Goal: Check status: Check status

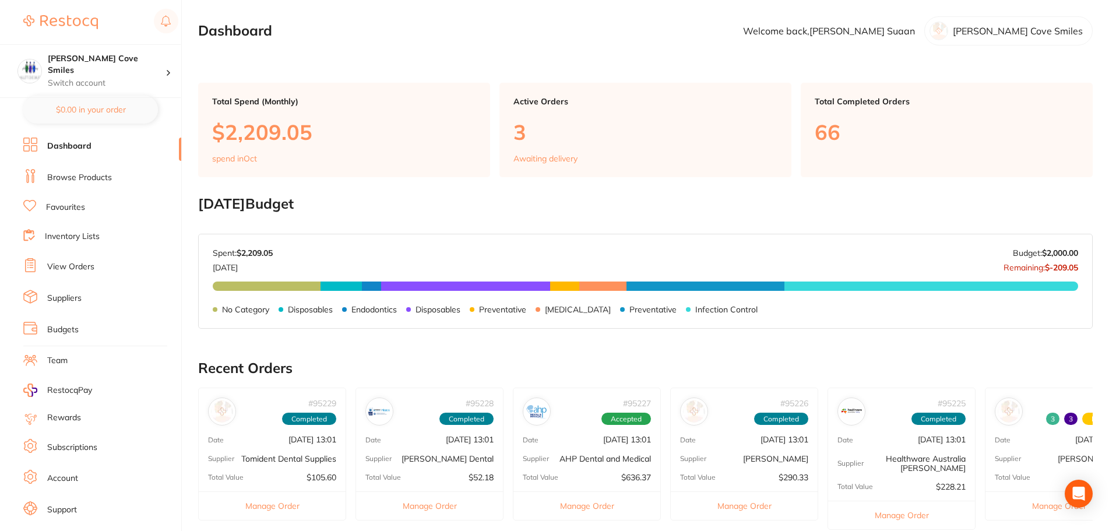
click at [589, 147] on div "Active Orders 3 Awaiting delivery" at bounding box center [646, 130] width 292 height 94
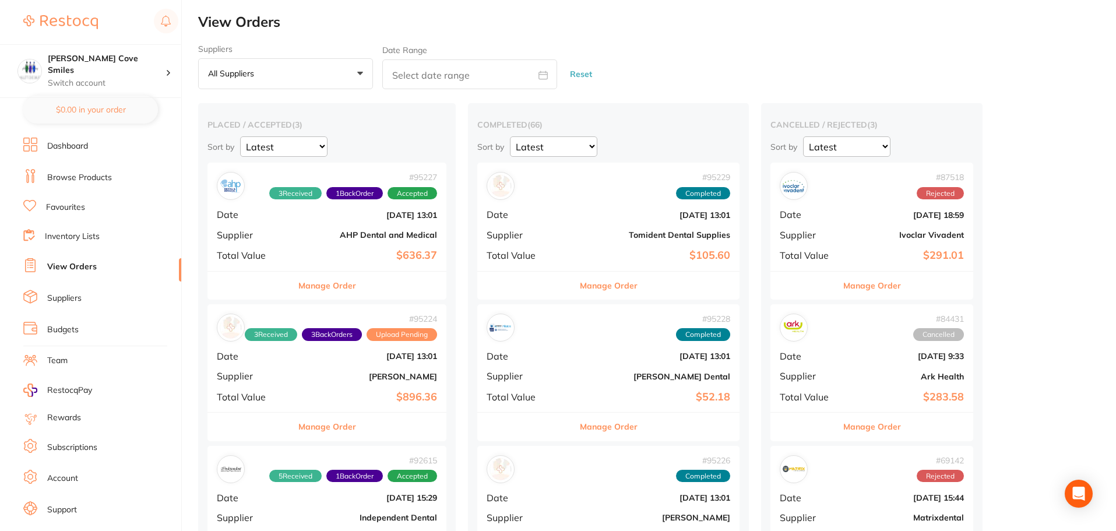
click at [315, 249] on div "# 95227 3 Received 1 Back Order Accepted Date [DATE] 13:01 Supplier AHP Dental …" at bounding box center [327, 217] width 239 height 108
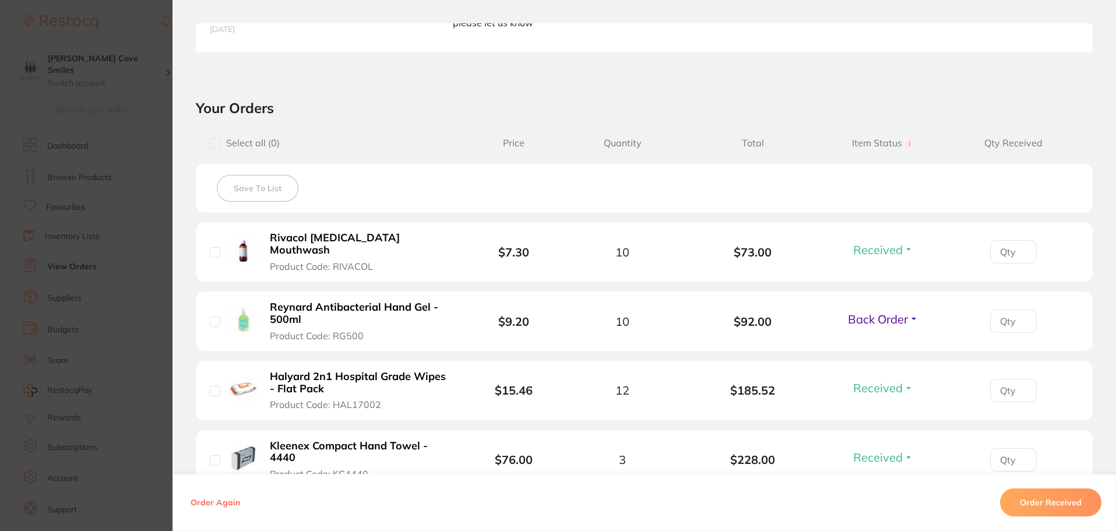
scroll to position [350, 0]
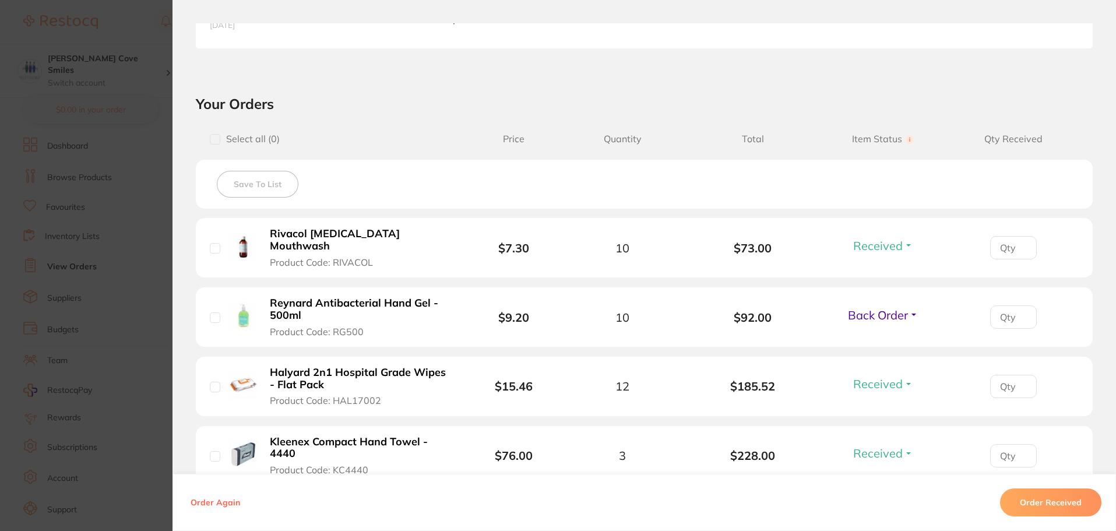
click at [910, 308] on button "Back Order" at bounding box center [884, 315] width 78 height 15
click at [894, 336] on span "Received" at bounding box center [884, 340] width 30 height 9
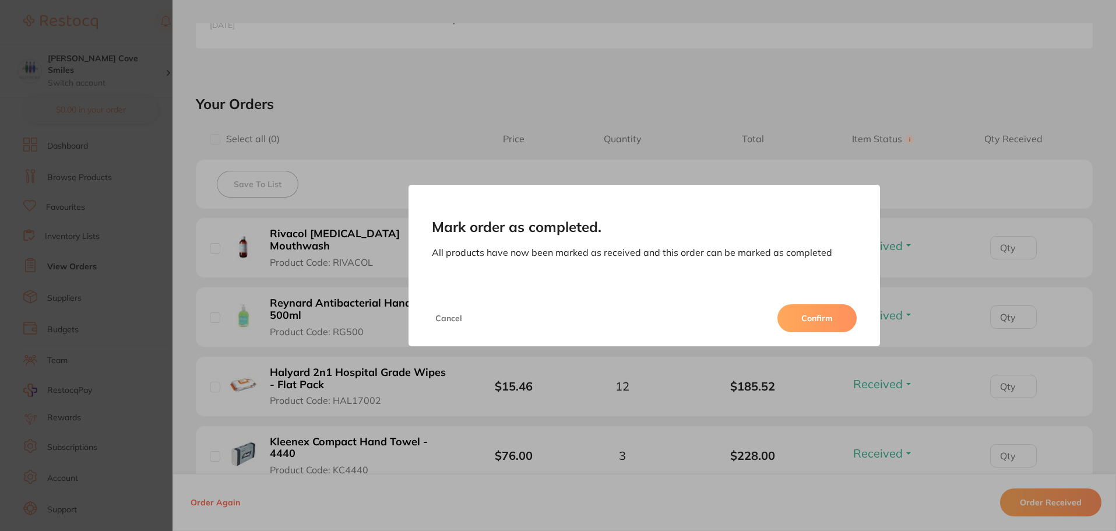
click at [820, 315] on button "Confirm" at bounding box center [817, 318] width 79 height 28
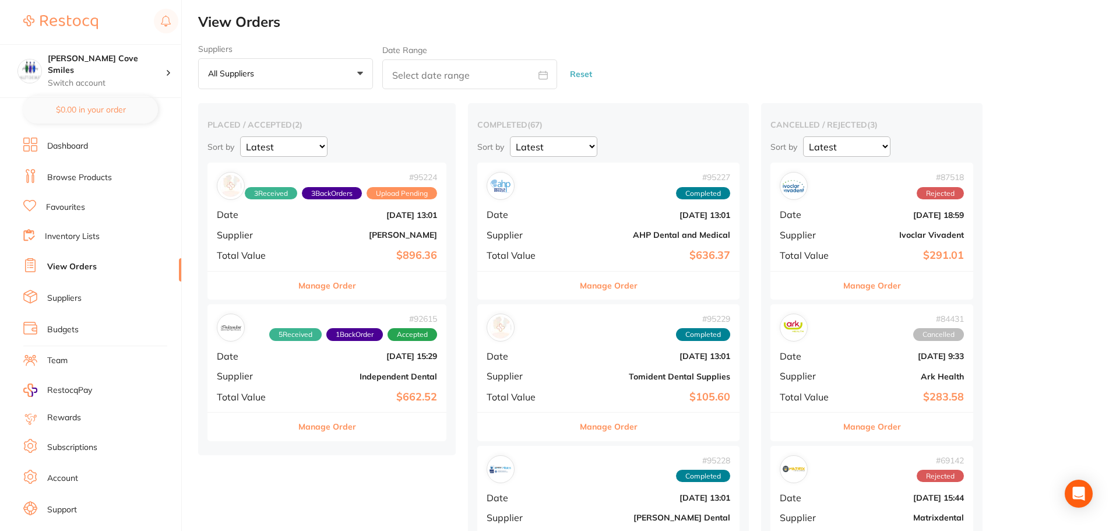
click at [313, 385] on div "# 92615 5 Received 1 Back Order Accepted Date [DATE] 15:29 Supplier Independent…" at bounding box center [327, 358] width 239 height 108
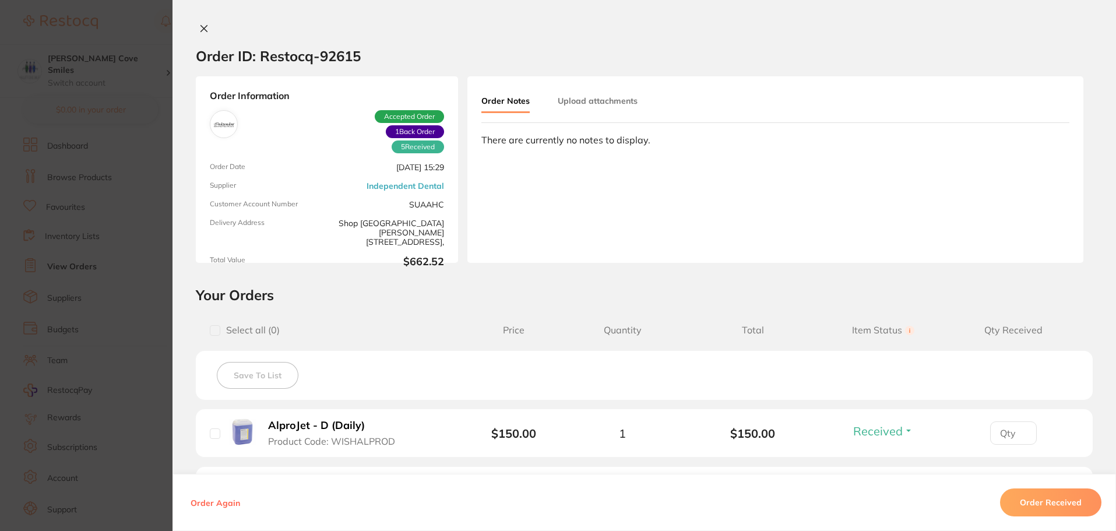
click at [203, 22] on div "Order ID: Restocq- 92615 Order Information 5 Received 1 Back Order Accepted Ord…" at bounding box center [645, 265] width 944 height 531
click at [202, 25] on icon at bounding box center [203, 28] width 9 height 9
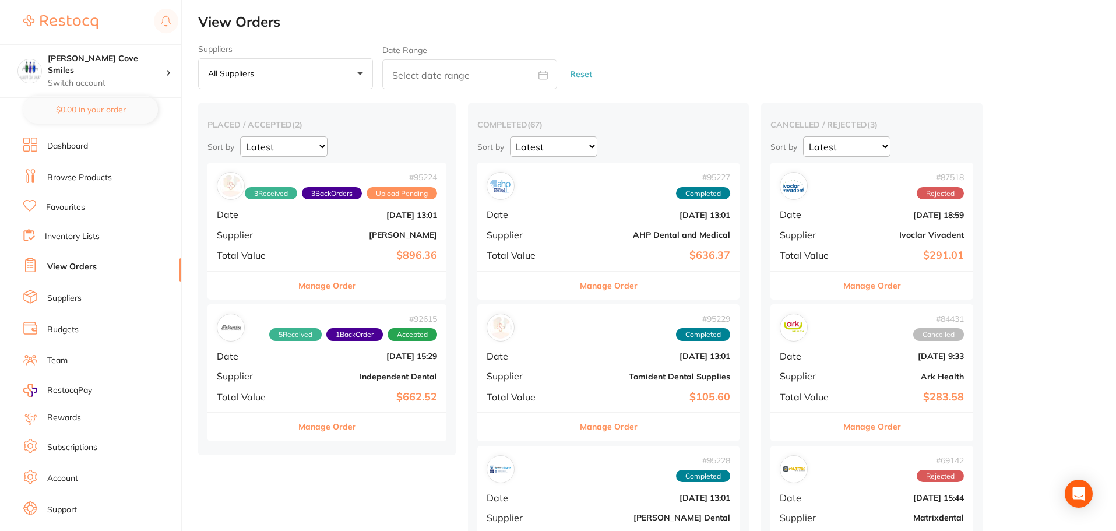
click at [292, 240] on div "# 95224 3 Received 3 Back Orders Upload Pending Date [DATE] 13:01 Supplier [PER…" at bounding box center [327, 217] width 239 height 108
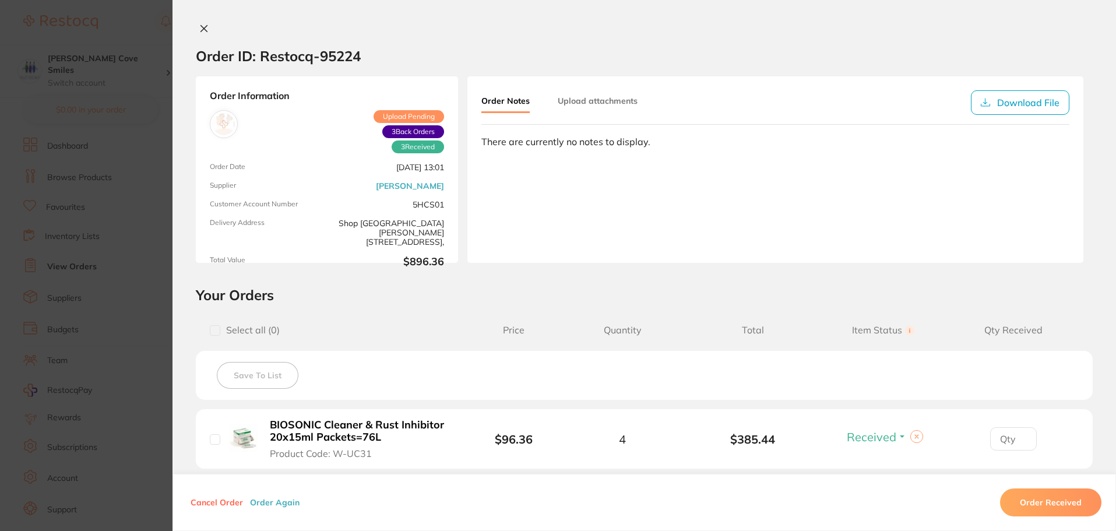
click at [201, 27] on icon at bounding box center [203, 28] width 9 height 9
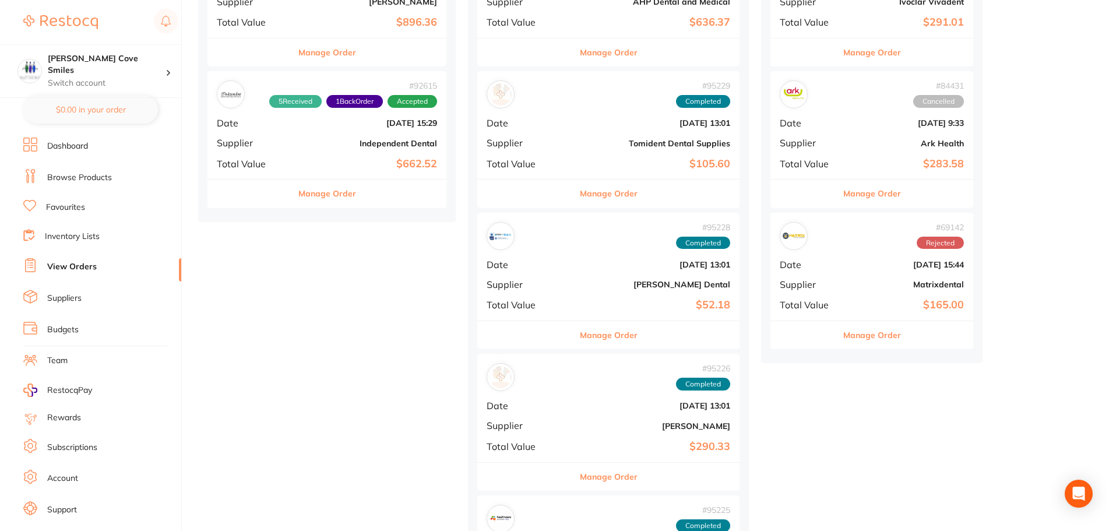
scroll to position [466, 0]
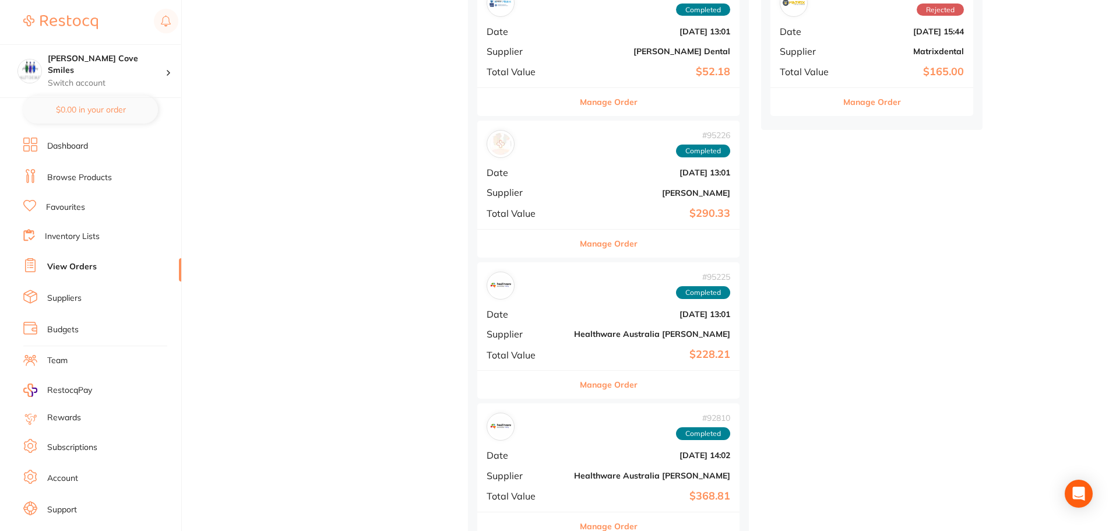
click at [561, 305] on div "# 95225 Completed Date [DATE] 13:01 Supplier Healthware [GEOGRAPHIC_DATA] [PERS…" at bounding box center [608, 316] width 262 height 108
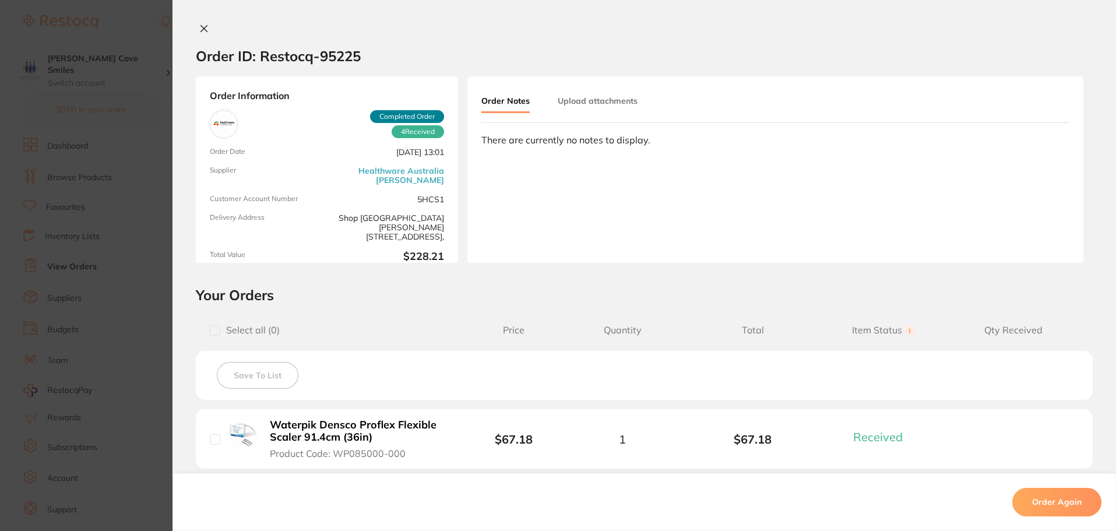
click at [198, 23] on button at bounding box center [204, 29] width 16 height 12
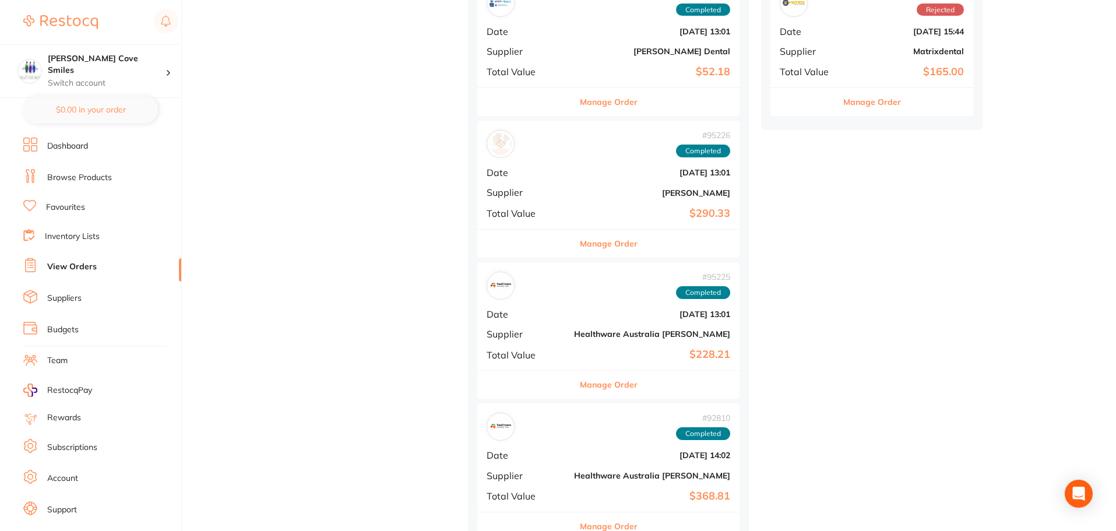
click at [574, 174] on b "[DATE] 13:01" at bounding box center [652, 172] width 156 height 9
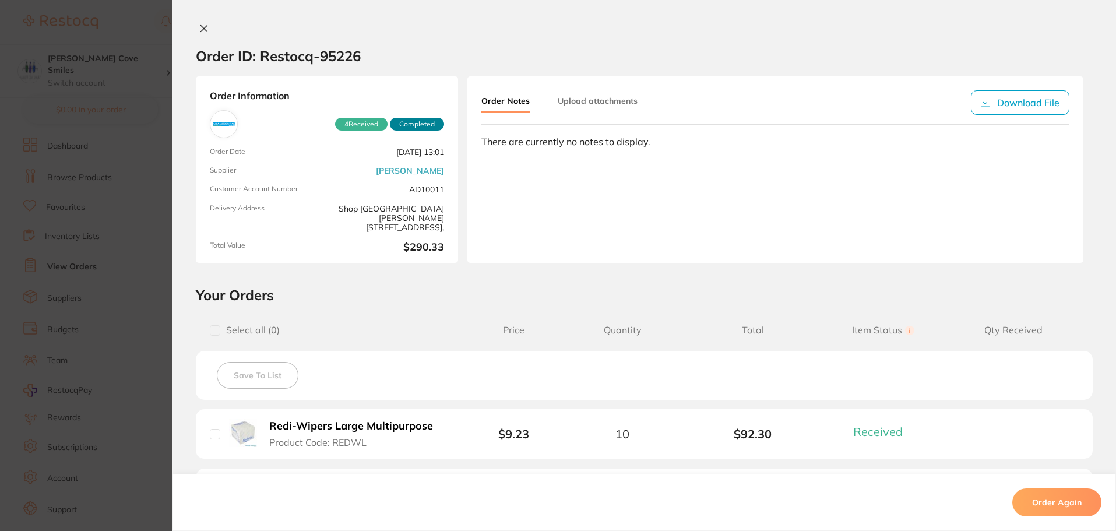
click at [196, 27] on button at bounding box center [204, 29] width 16 height 12
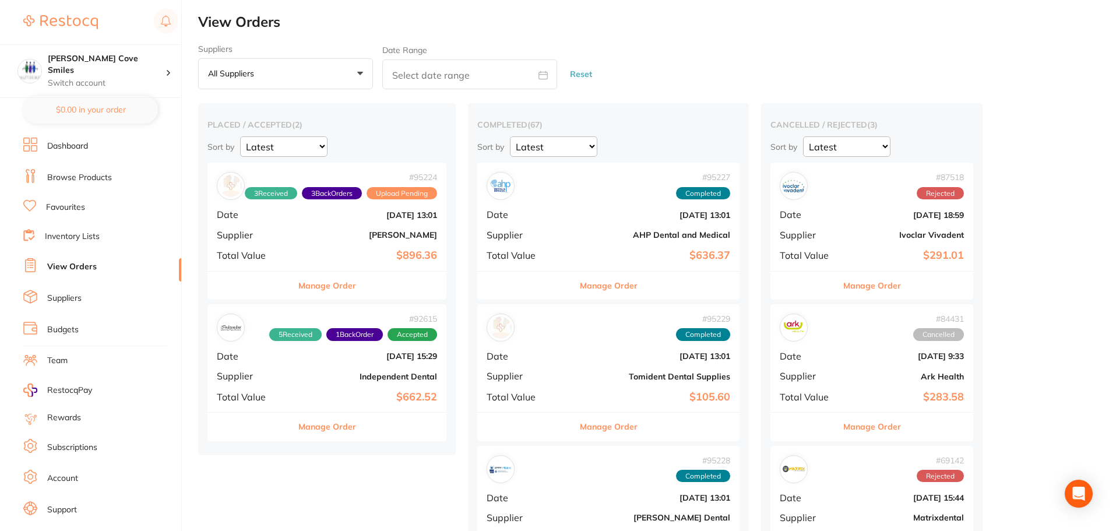
click at [318, 231] on b "[PERSON_NAME]" at bounding box center [367, 234] width 140 height 9
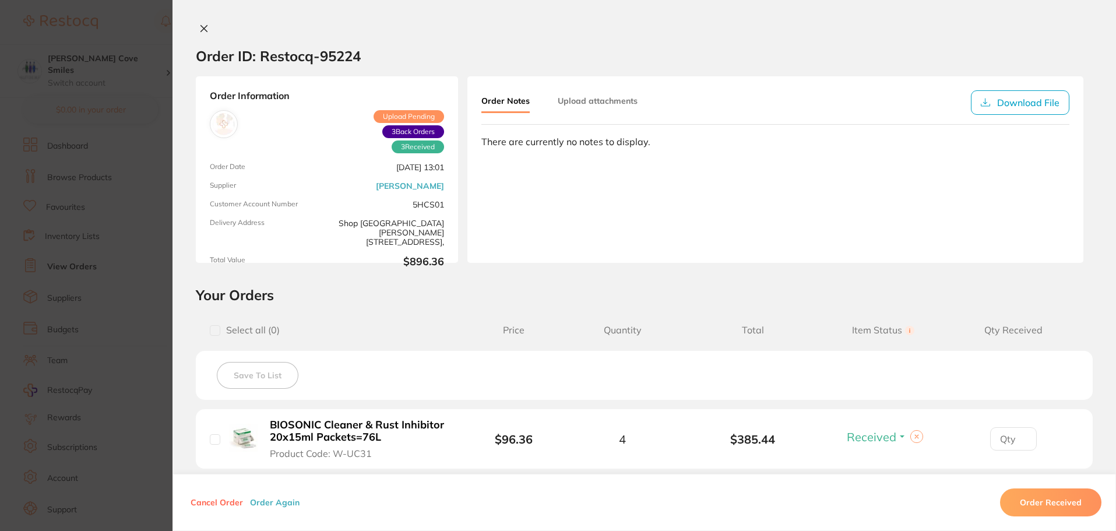
click at [199, 24] on icon at bounding box center [203, 28] width 9 height 9
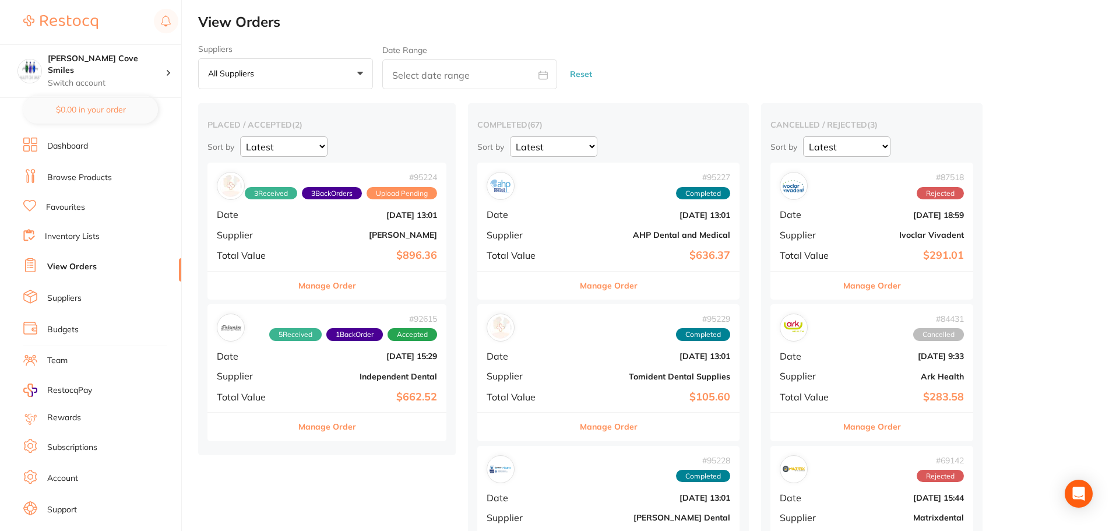
click at [548, 232] on span "Supplier" at bounding box center [526, 235] width 78 height 10
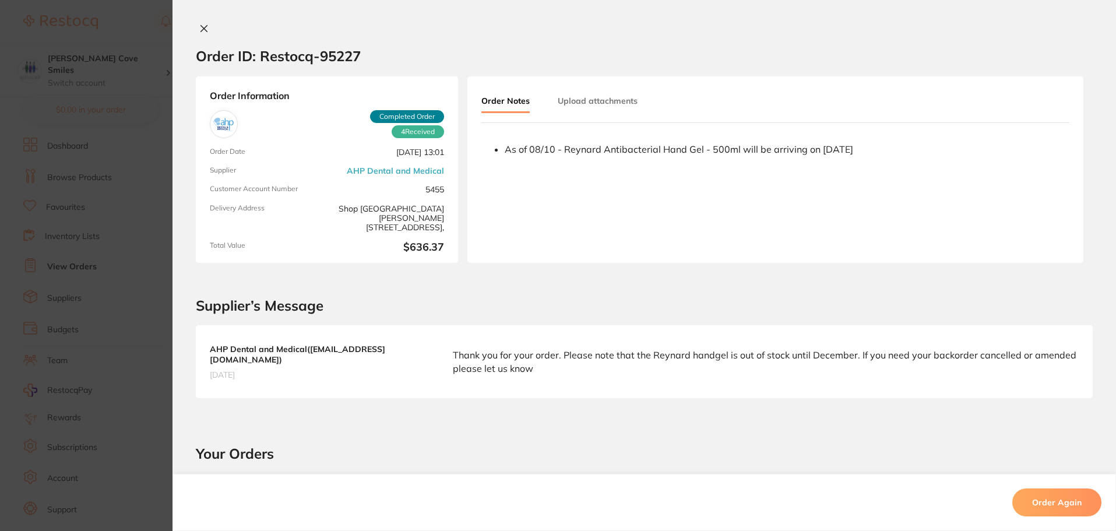
click at [199, 29] on icon at bounding box center [203, 28] width 9 height 9
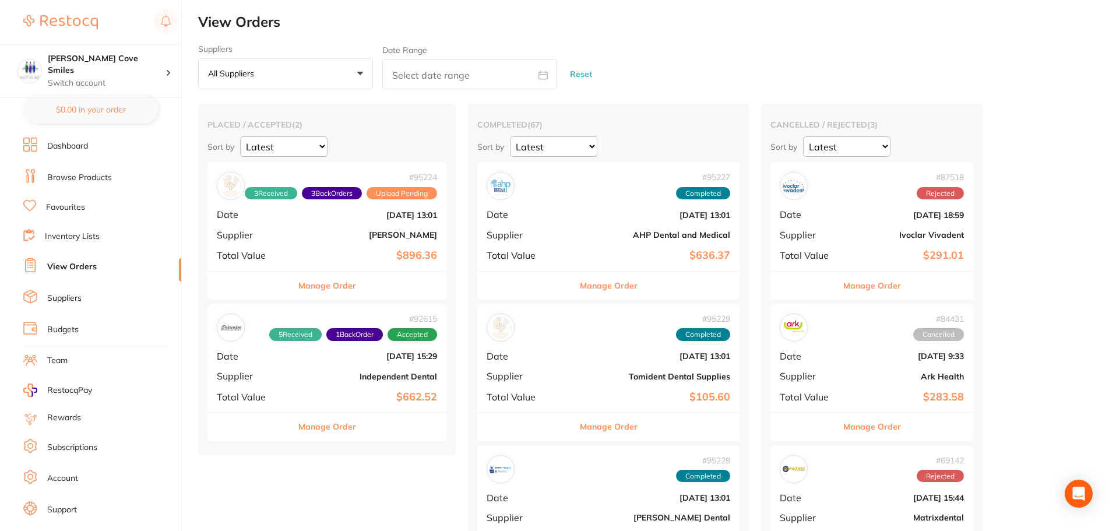
scroll to position [233, 0]
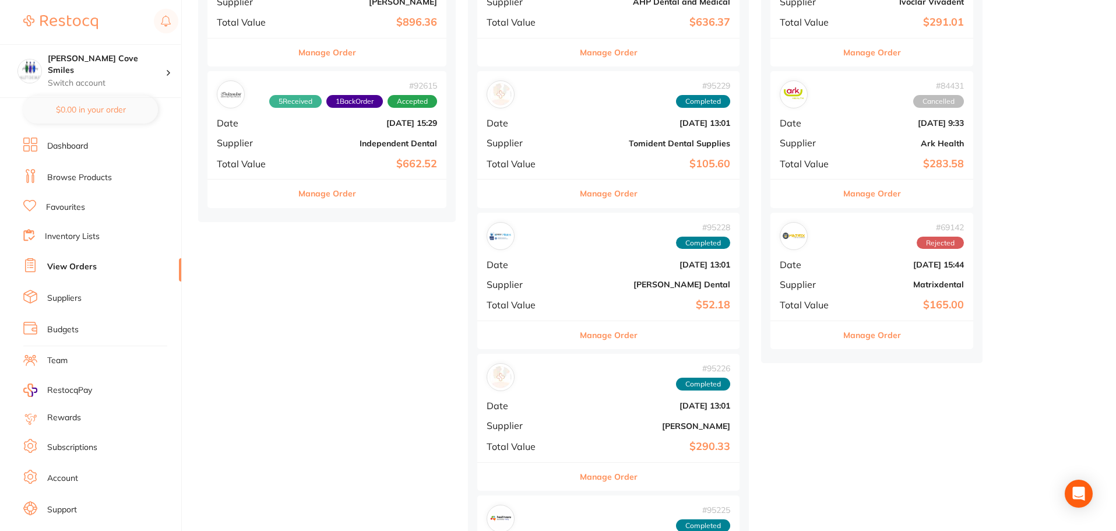
click at [574, 410] on b "[DATE] 13:01" at bounding box center [652, 405] width 156 height 9
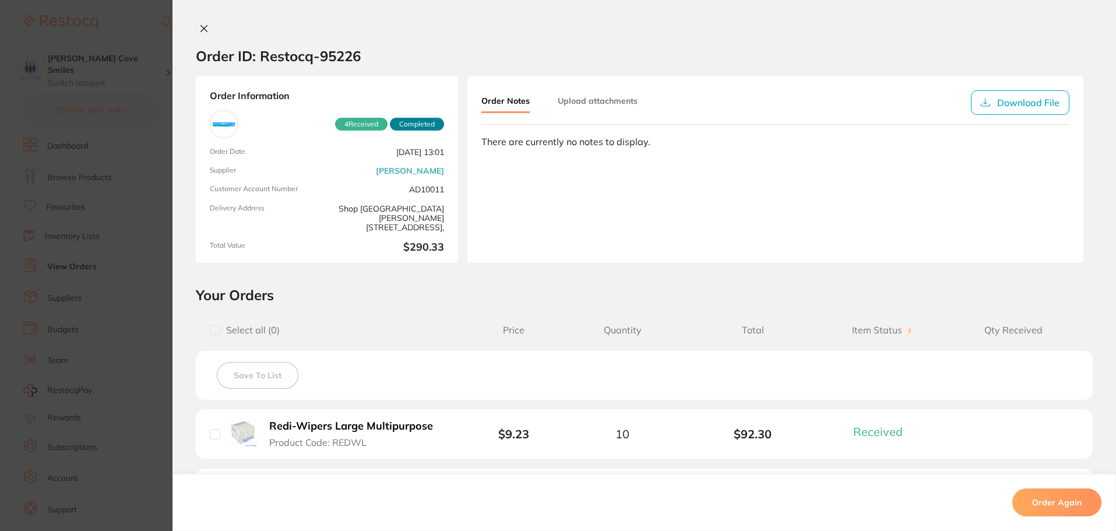
click at [202, 26] on icon at bounding box center [203, 28] width 9 height 9
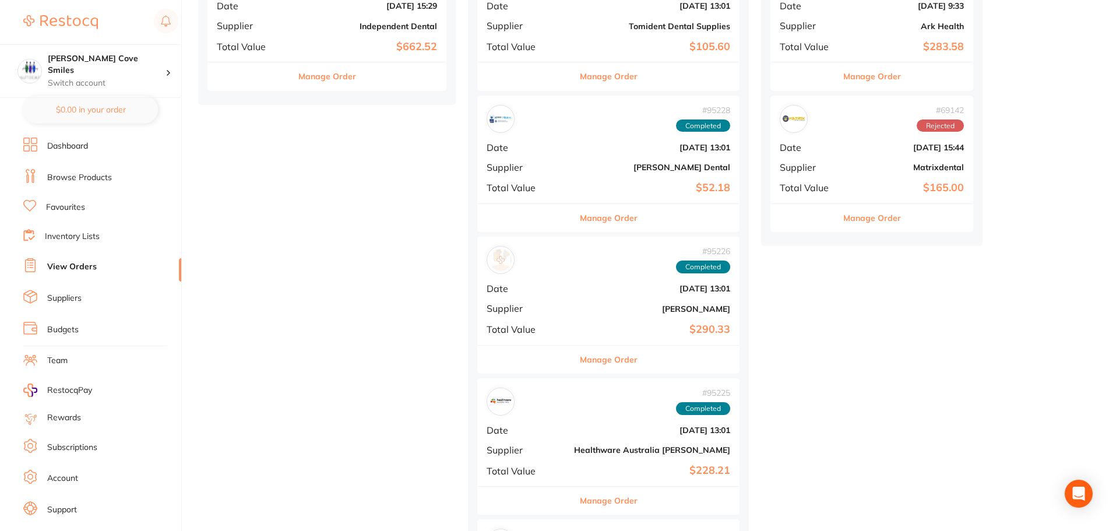
scroll to position [408, 0]
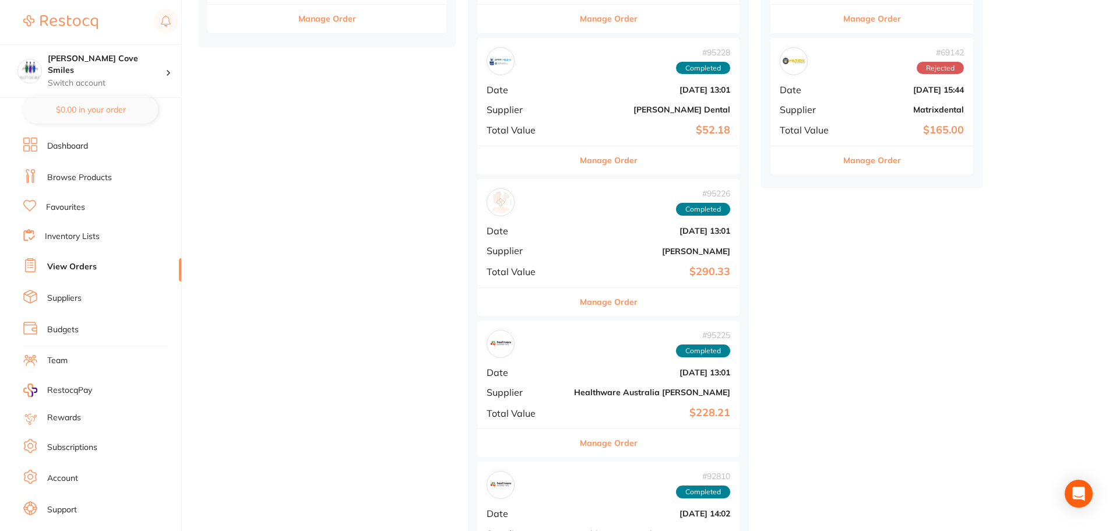
click at [555, 377] on div "# 95225 Completed Date [DATE] 13:01 Supplier Healthware [GEOGRAPHIC_DATA] [PERS…" at bounding box center [608, 375] width 262 height 108
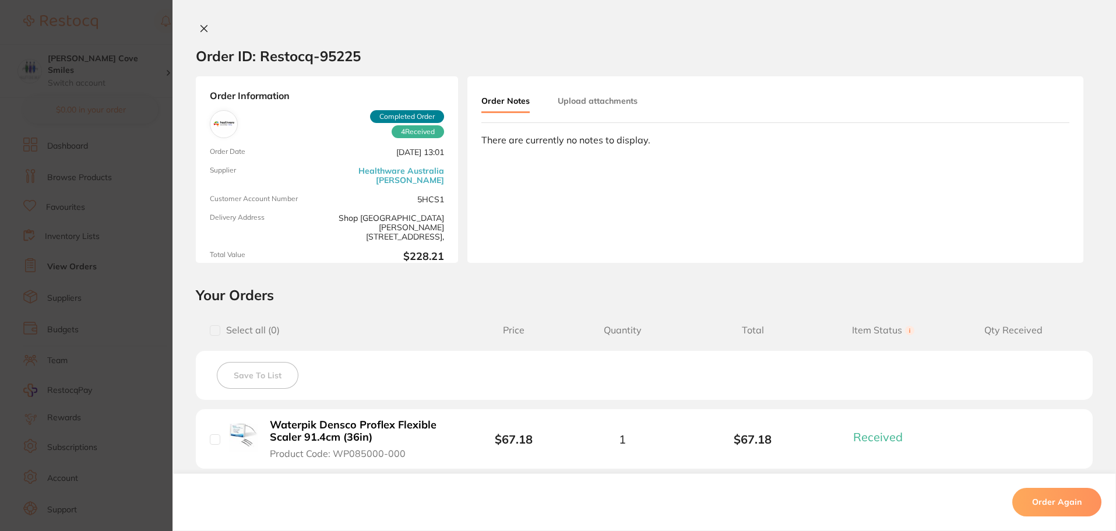
click at [199, 24] on icon at bounding box center [203, 28] width 9 height 9
